Goal: Task Accomplishment & Management: Manage account settings

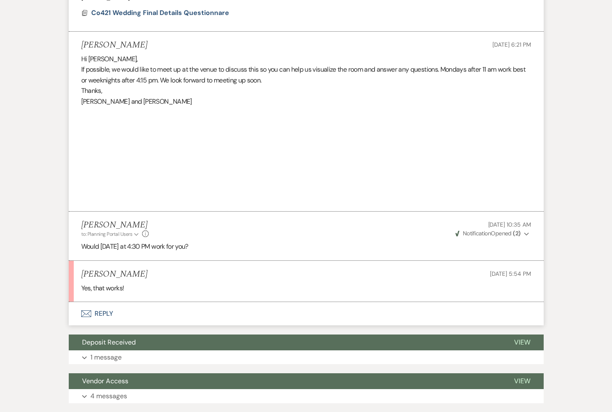
scroll to position [432, 0]
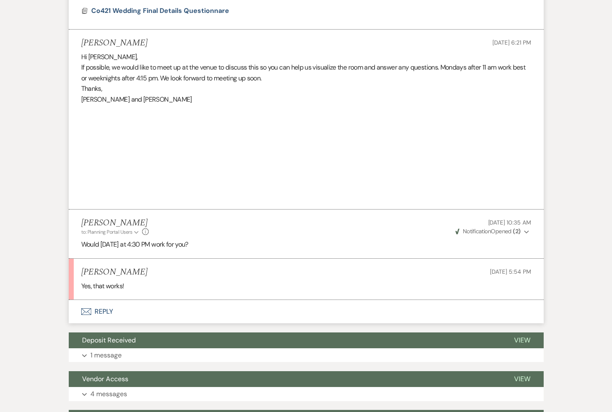
click at [106, 310] on button "Envelope Reply" at bounding box center [306, 311] width 475 height 23
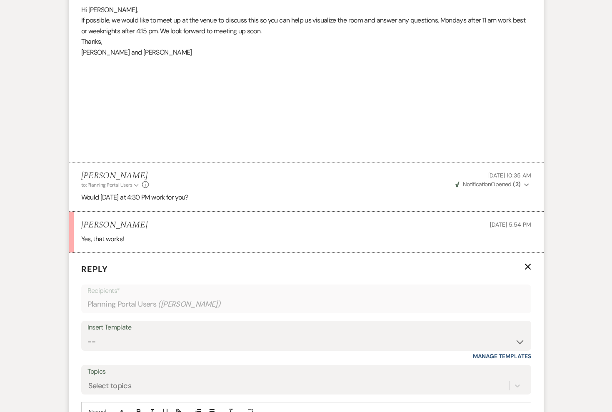
scroll to position [530, 0]
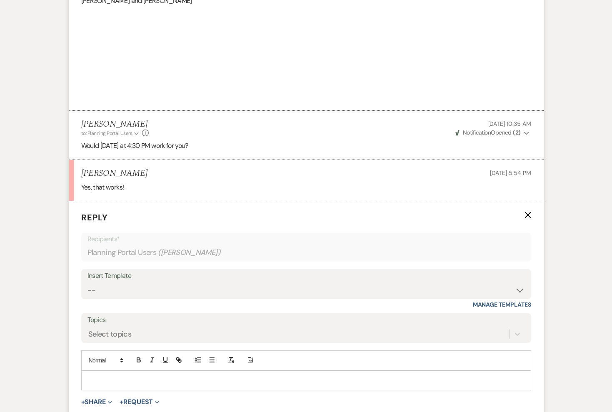
click at [117, 383] on p at bounding box center [306, 380] width 437 height 9
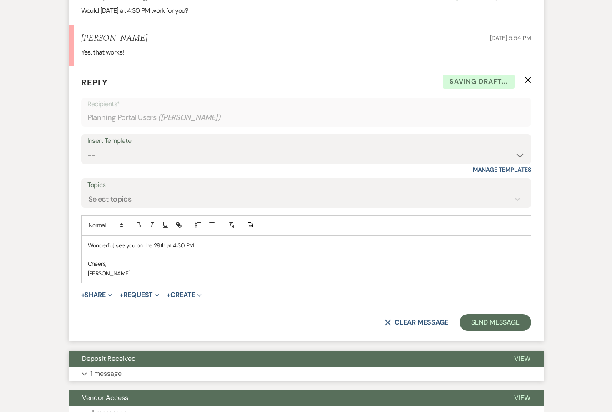
scroll to position [709, 0]
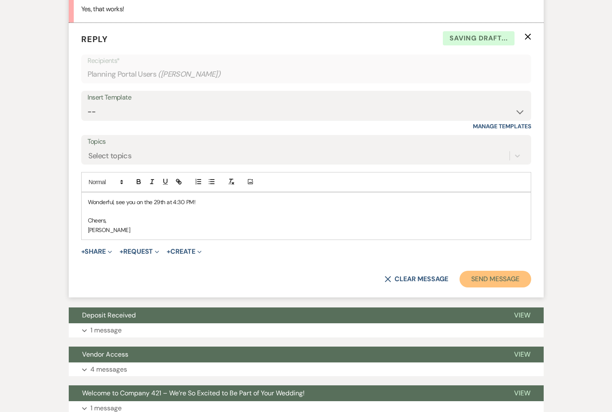
click at [482, 274] on button "Send Message" at bounding box center [495, 279] width 71 height 17
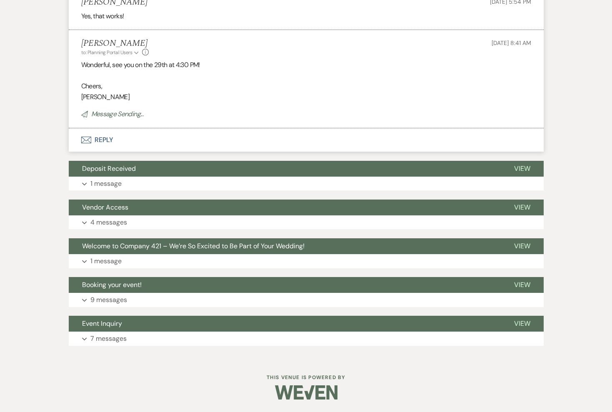
scroll to position [702, 0]
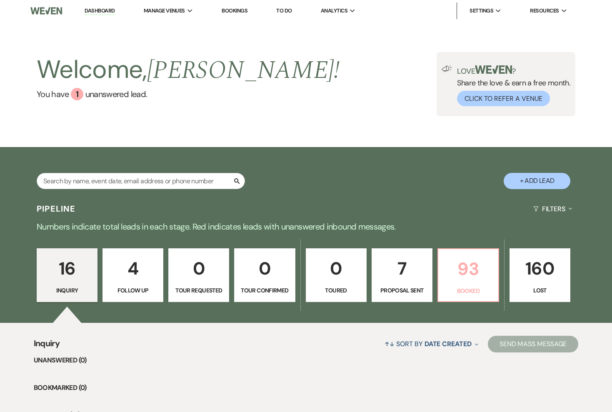
click at [470, 260] on p "93" at bounding box center [468, 269] width 50 height 28
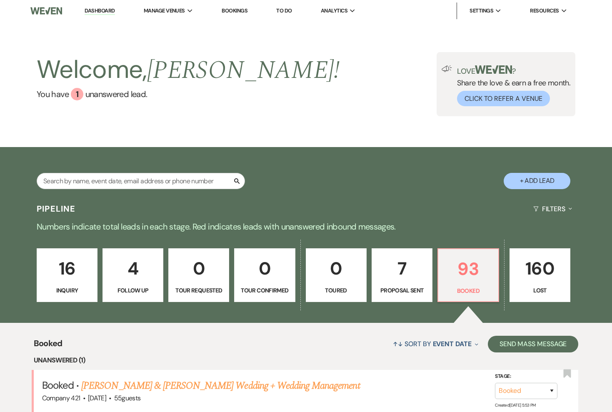
click at [392, 279] on p "7" at bounding box center [402, 269] width 50 height 28
select select "6"
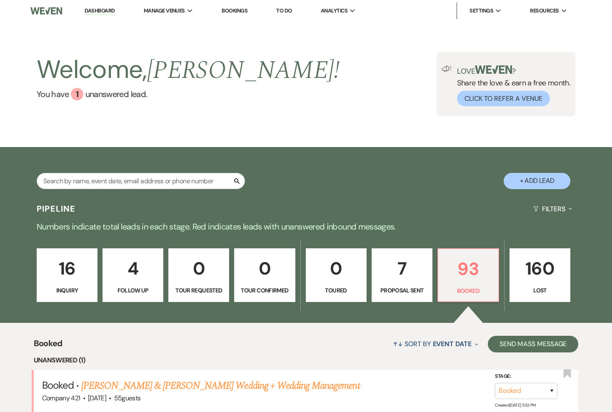
select select "6"
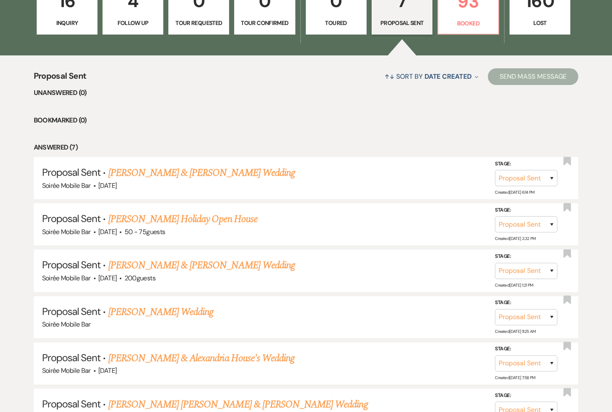
scroll to position [274, 0]
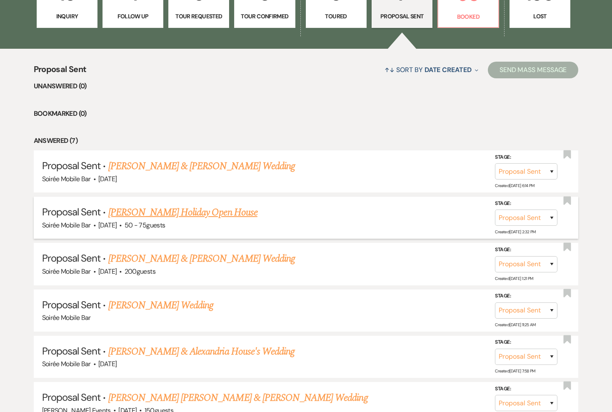
click at [200, 210] on link "Christine Hillard's Holiday Open House" at bounding box center [182, 212] width 149 height 15
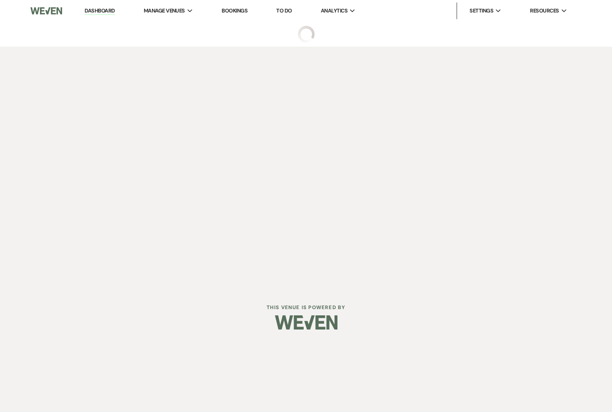
select select "6"
select select "12"
select select "13"
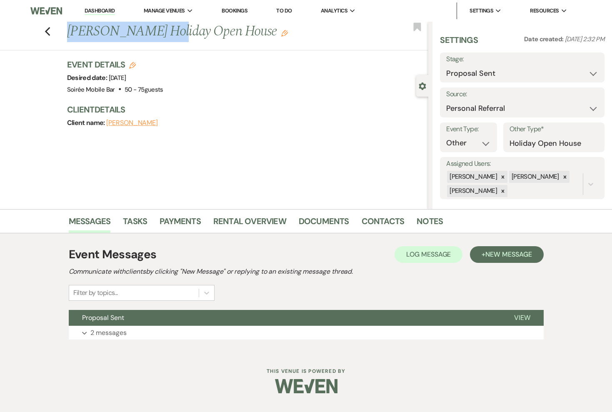
drag, startPoint x: 153, startPoint y: 34, endPoint x: 69, endPoint y: 32, distance: 83.8
click at [69, 32] on h1 "Christine Hillard's Holiday Open House Edit" at bounding box center [210, 32] width 286 height 20
copy h1 "Christine Hillard"
click at [147, 337] on button "Expand 2 messages" at bounding box center [306, 333] width 475 height 14
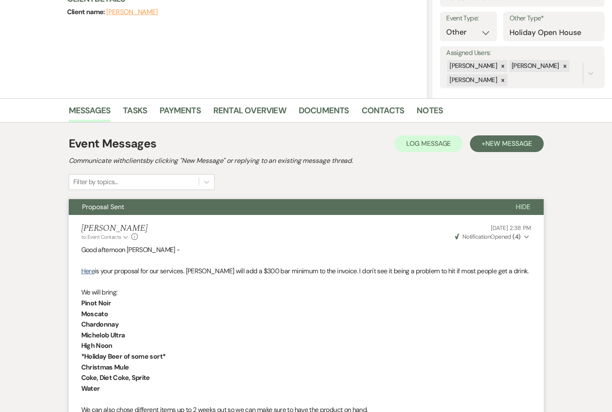
scroll to position [100, 0]
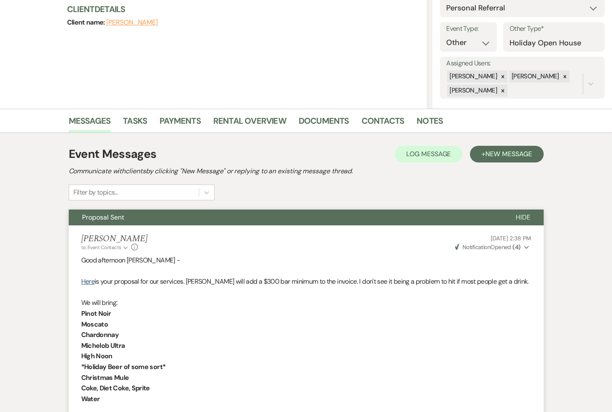
click at [378, 110] on div "Messages Tasks Payments Rental Overview Documents Contacts Notes" at bounding box center [306, 121] width 612 height 24
click at [378, 118] on link "Contacts" at bounding box center [383, 123] width 43 height 18
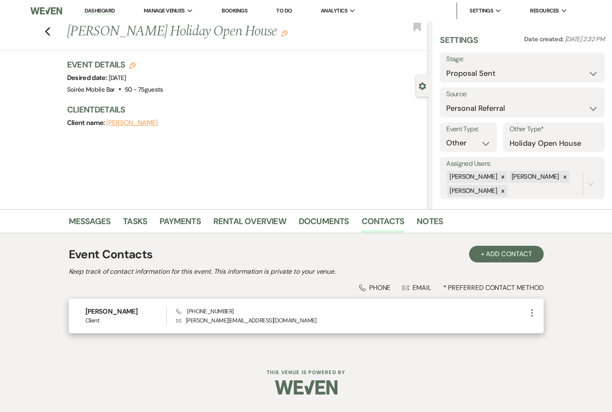
click at [267, 321] on p "Envelope christine.hillard03@gmail.com" at bounding box center [351, 320] width 350 height 9
copy div "christine.hillard03@gmail.com More"
click at [233, 306] on div "Christine Hillard Client Phone (217) 202-9286 Envelope christine.hillard03@gmai…" at bounding box center [306, 316] width 475 height 35
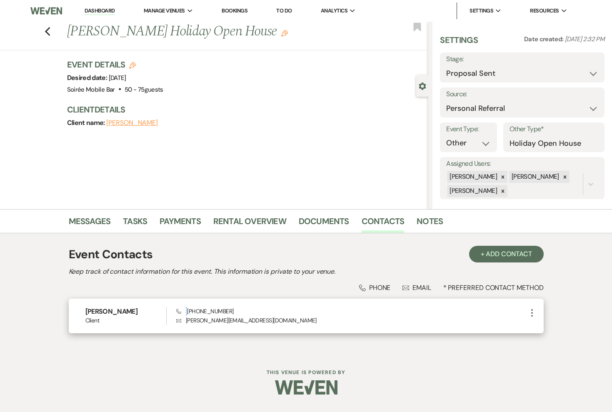
click at [233, 306] on div "Christine Hillard Client Phone (217) 202-9286 Envelope christine.hillard03@gmai…" at bounding box center [306, 316] width 475 height 35
copy span "(217) 202-9286"
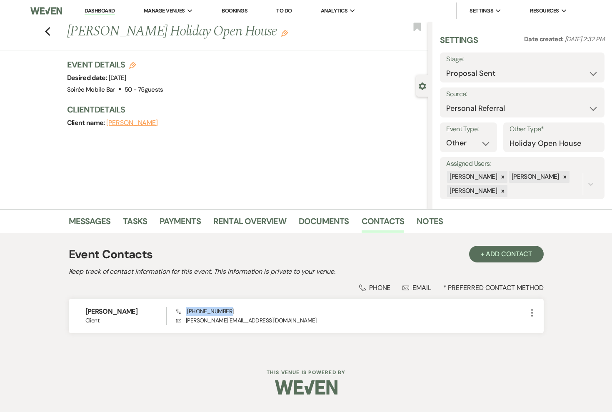
drag, startPoint x: 164, startPoint y: 33, endPoint x: 269, endPoint y: 38, distance: 105.6
click at [269, 38] on h1 "Christine Hillard's Holiday Open House Edit" at bounding box center [210, 32] width 286 height 20
copy h1 "Holiday Open House"
click at [177, 33] on h1 "Christine Hillard's Holiday Open House Edit" at bounding box center [210, 32] width 286 height 20
drag, startPoint x: 165, startPoint y: 31, endPoint x: 269, endPoint y: 37, distance: 104.8
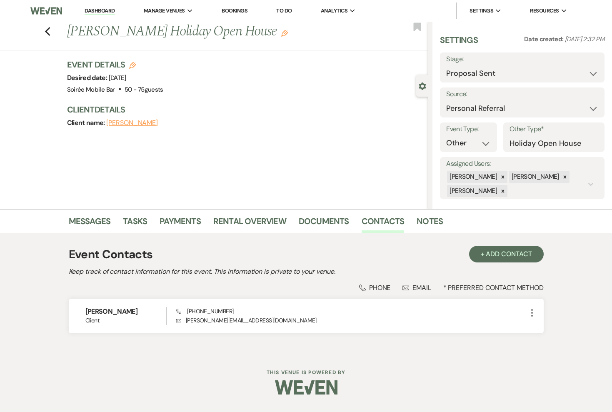
click at [270, 38] on h1 "Christine Hillard's Holiday Open House Edit" at bounding box center [210, 32] width 286 height 20
copy h1 "Holiday Open House"
click at [234, 223] on link "Rental Overview" at bounding box center [249, 224] width 73 height 18
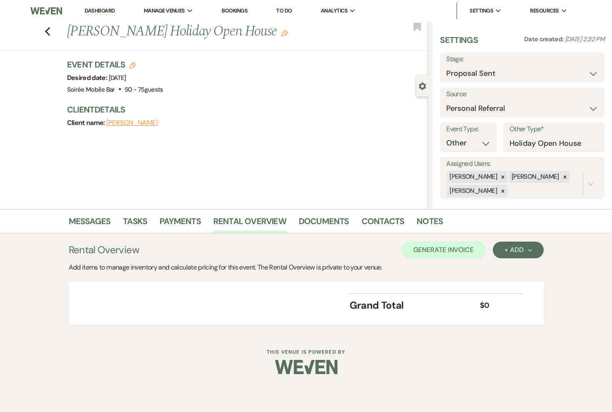
click at [116, 88] on span ". 50 - 75 guests" at bounding box center [139, 89] width 48 height 9
drag, startPoint x: 113, startPoint y: 89, endPoint x: 54, endPoint y: 88, distance: 58.4
click at [54, 88] on div "Previous Christine Hillard's Holiday Open House Edit Bookmark Gear Settings Set…" at bounding box center [214, 116] width 428 height 188
copy span "Soirée Mobile Bar"
click at [93, 224] on link "Messages" at bounding box center [90, 224] width 42 height 18
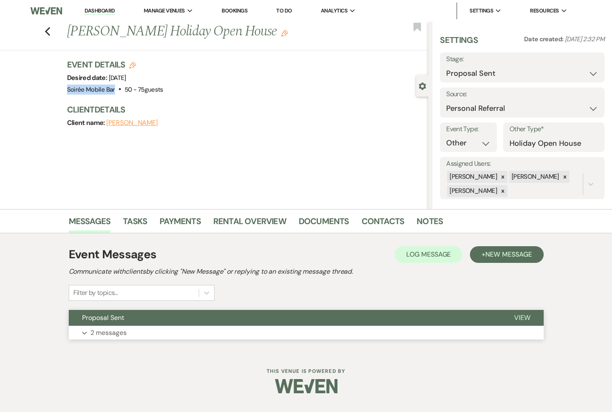
click at [101, 332] on p "2 messages" at bounding box center [108, 333] width 36 height 11
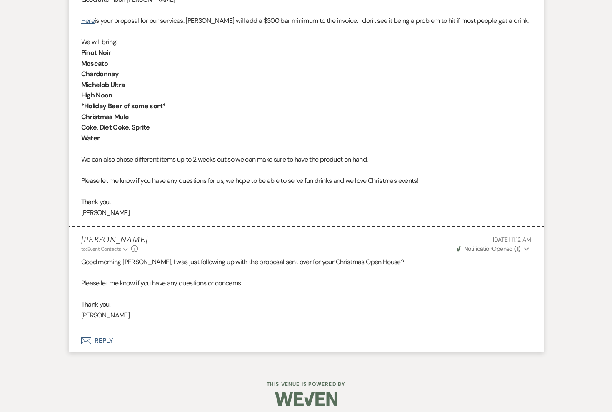
scroll to position [363, 0]
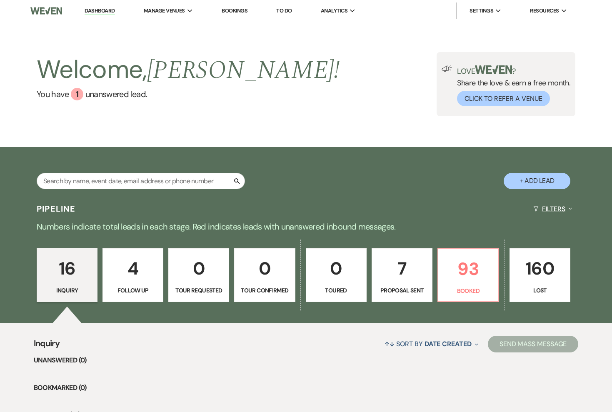
click at [565, 211] on button "Filters Expand" at bounding box center [552, 209] width 45 height 22
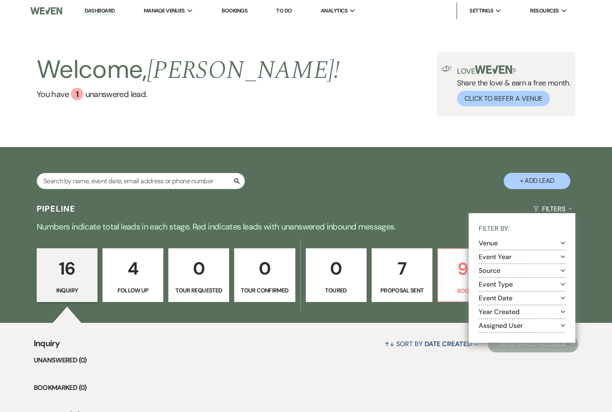
click at [532, 245] on button "Venue Expand" at bounding box center [522, 243] width 87 height 7
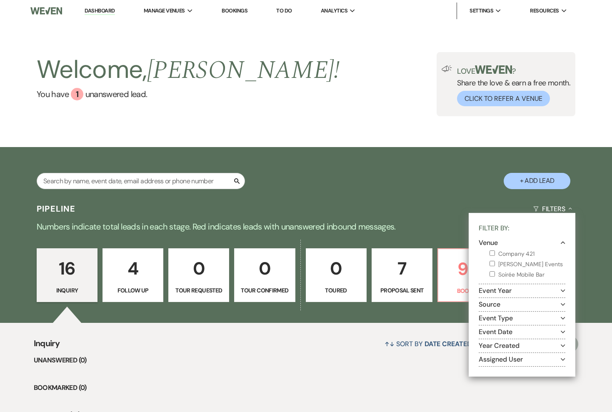
click at [523, 273] on label "Soirée Mobile Bar" at bounding box center [528, 275] width 76 height 10
click at [495, 273] on input "Soirée Mobile Bar" at bounding box center [492, 274] width 5 height 5
checkbox input "true"
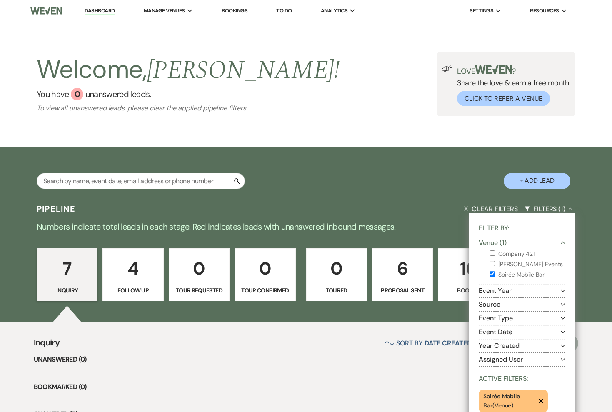
click at [395, 363] on li "Unanswered (0)" at bounding box center [306, 359] width 545 height 11
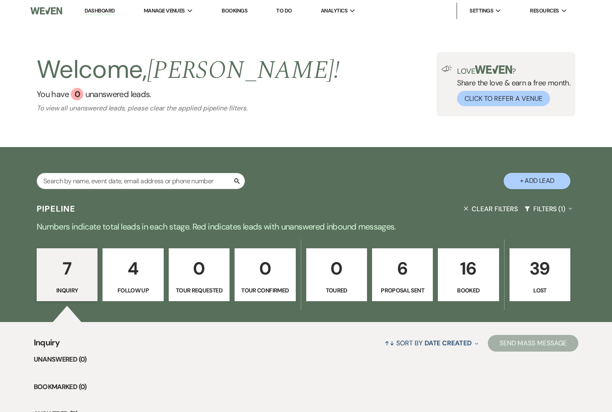
click at [468, 290] on p "Booked" at bounding box center [468, 290] width 50 height 9
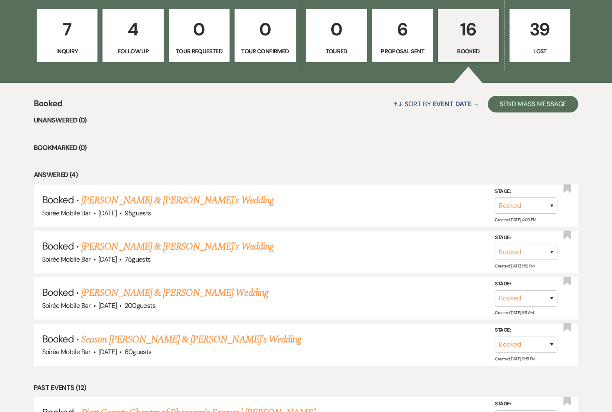
scroll to position [242, 0]
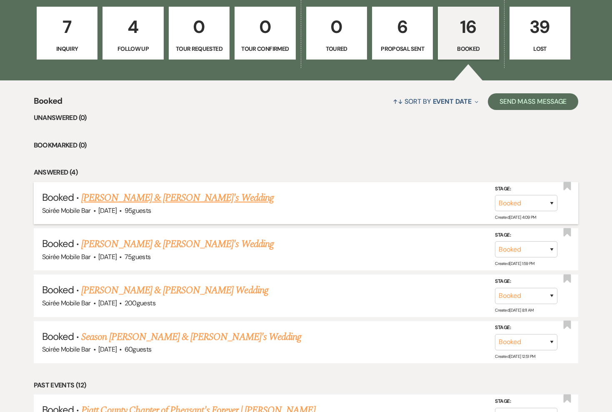
click at [188, 198] on link "Rita Mehrkens & Fiance's Wedding" at bounding box center [177, 197] width 193 height 15
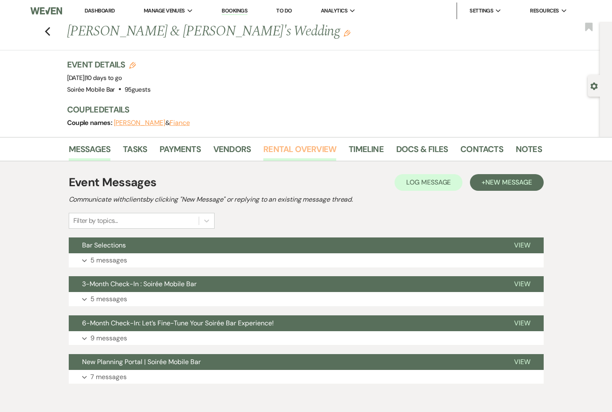
click at [290, 153] on link "Rental Overview" at bounding box center [299, 152] width 73 height 18
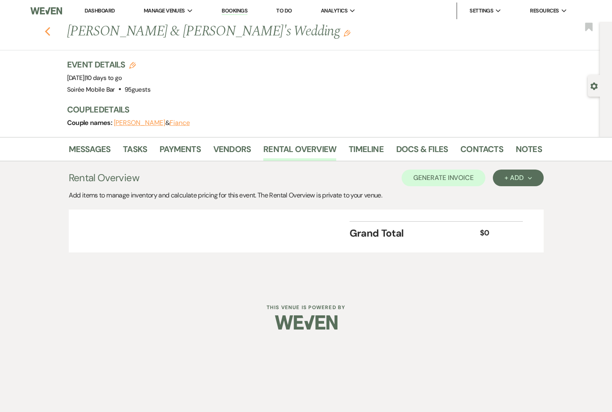
click at [48, 28] on icon "Previous" at bounding box center [48, 32] width 6 height 10
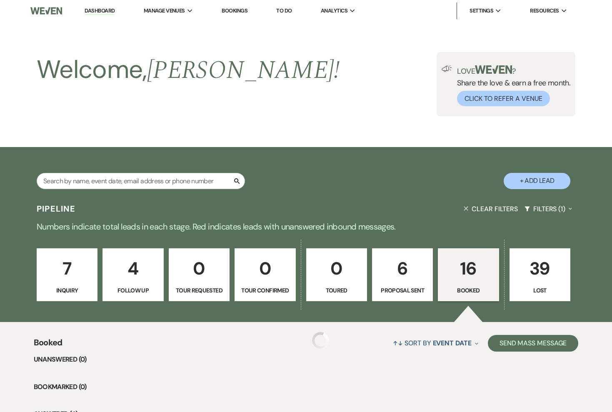
scroll to position [242, 0]
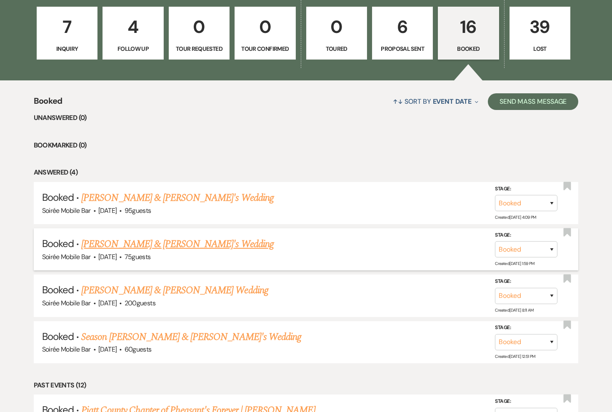
click at [102, 246] on link "Kurtis Altes & Jona's Wedding" at bounding box center [177, 244] width 193 height 15
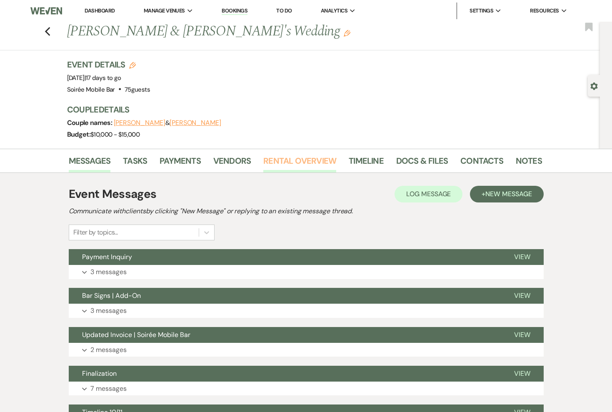
click at [265, 162] on link "Rental Overview" at bounding box center [299, 163] width 73 height 18
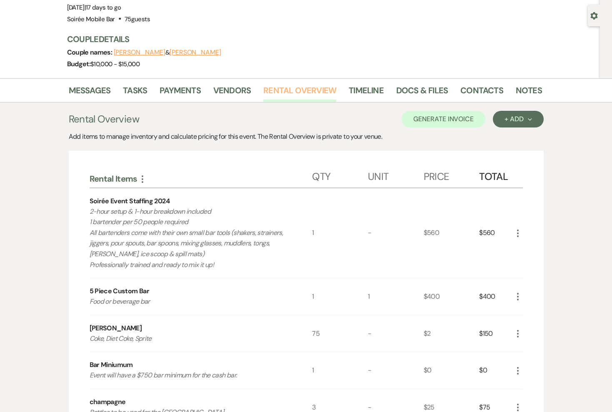
scroll to position [71, 0]
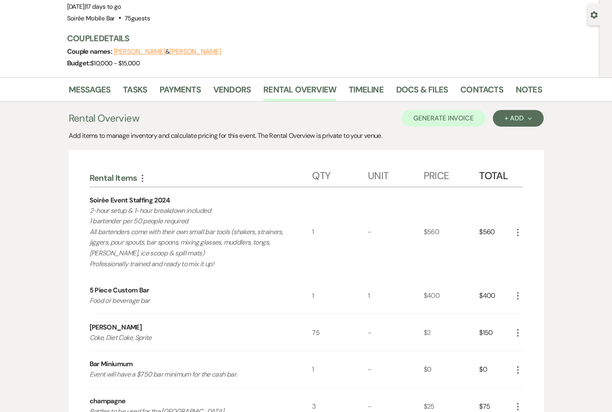
scroll to position [242, 0]
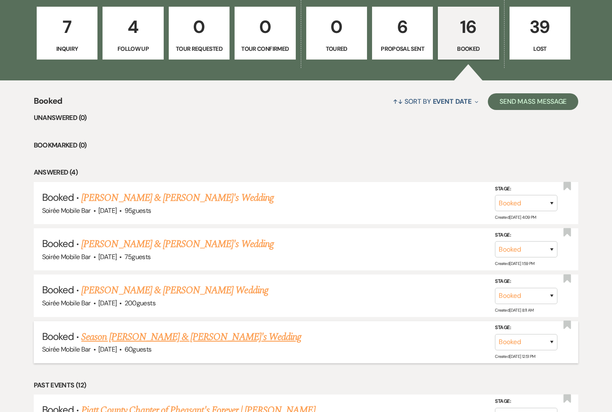
click at [124, 332] on link "Season Barrett & Fiance's Wedding" at bounding box center [191, 337] width 220 height 15
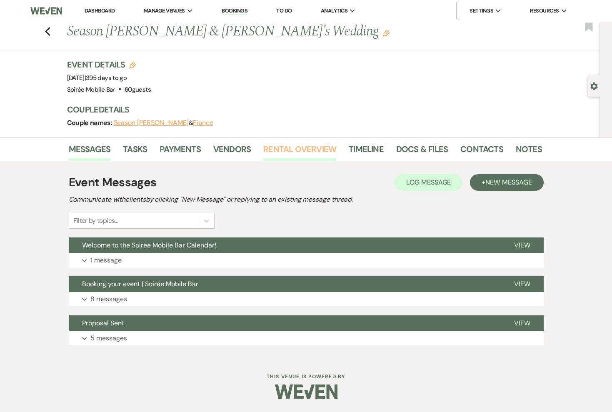
click at [295, 147] on link "Rental Overview" at bounding box center [299, 152] width 73 height 18
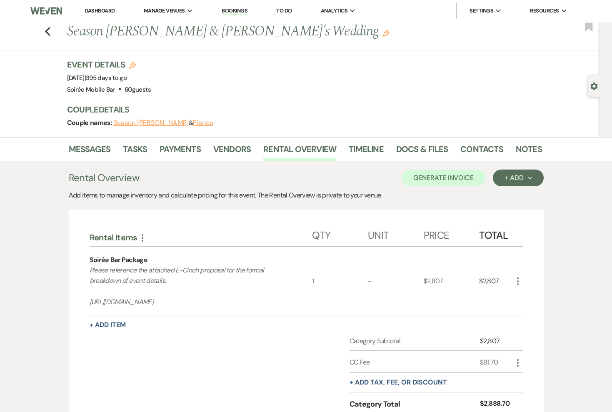
drag, startPoint x: 255, startPoint y: 302, endPoint x: 85, endPoint y: 273, distance: 173.4
click at [85, 273] on div "Rental Items More Qty Unit Price Total Soirée Bar Package Please reference the …" at bounding box center [306, 336] width 475 height 253
click at [145, 293] on p "Please reference the attached E-Cinch proposal for the formal breakdown of even…" at bounding box center [190, 286] width 200 height 43
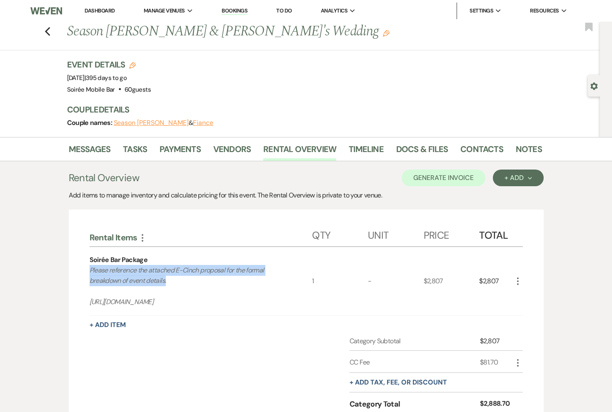
drag, startPoint x: 176, startPoint y: 284, endPoint x: 82, endPoint y: 273, distance: 94.8
click at [82, 273] on div "Rental Items More Qty Unit Price Total Soirée Bar Package Please reference the …" at bounding box center [306, 336] width 475 height 253
copy p "Please reference the attached E-Cinch proposal for the formal breakdown of even…"
click at [48, 33] on use "button" at bounding box center [47, 31] width 5 height 9
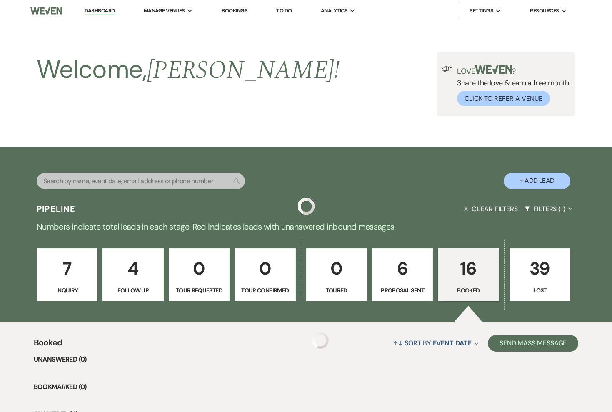
scroll to position [242, 0]
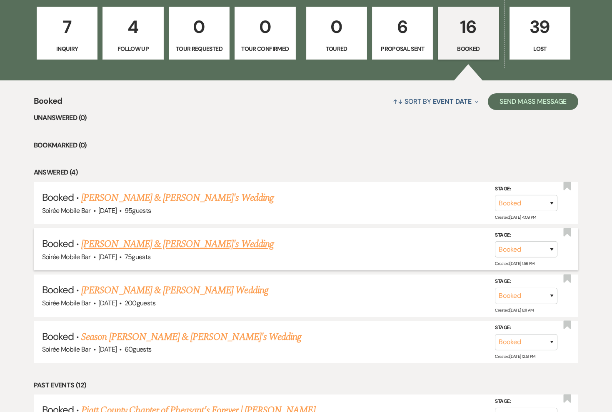
click at [131, 246] on link "Kurtis Altes & Jona's Wedding" at bounding box center [177, 244] width 193 height 15
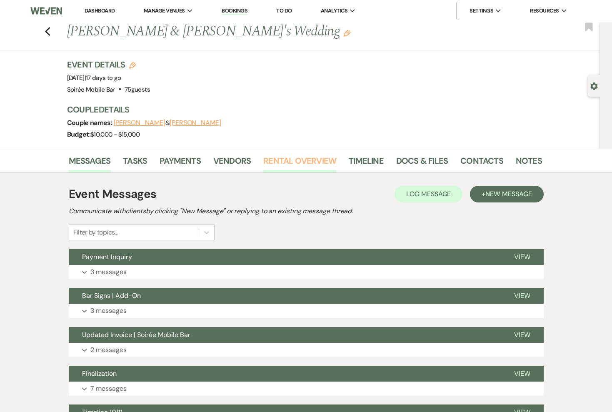
click at [284, 156] on link "Rental Overview" at bounding box center [299, 163] width 73 height 18
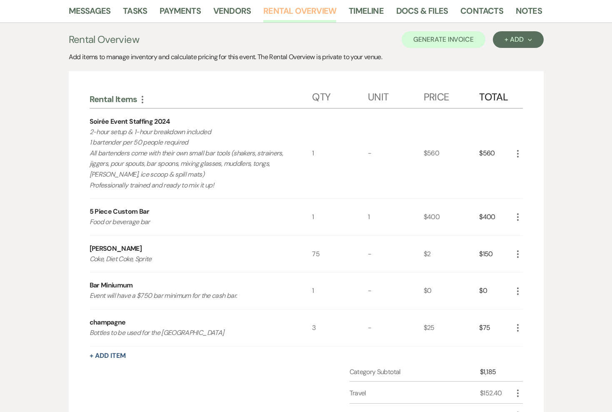
scroll to position [158, 0]
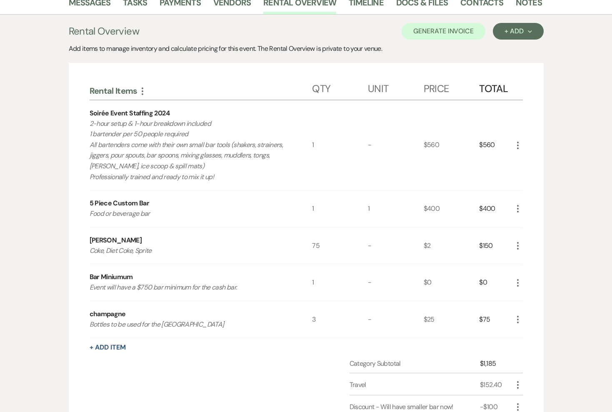
click at [225, 290] on p "Event will have a $750 bar minimum for the cash bar." at bounding box center [190, 287] width 200 height 11
copy p "Event will have a $750 bar minimum for the cash bar."
click at [258, 196] on div "5 Piece Custom Bar Food or beverage bar" at bounding box center [201, 208] width 223 height 37
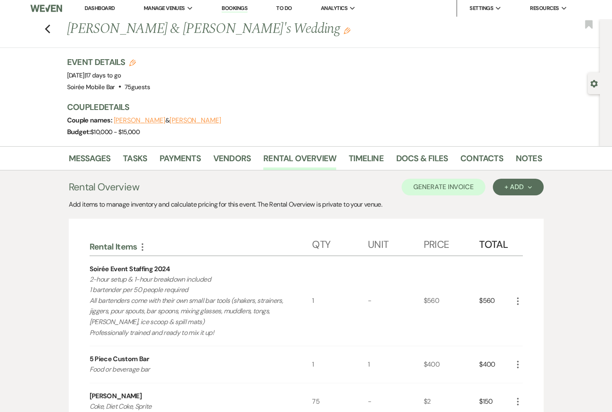
scroll to position [0, 0]
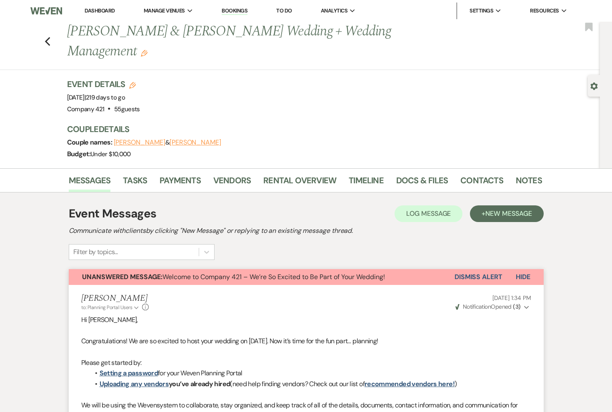
click at [476, 275] on button "Dismiss Alert" at bounding box center [479, 277] width 48 height 16
